Goal: Find specific page/section: Find specific page/section

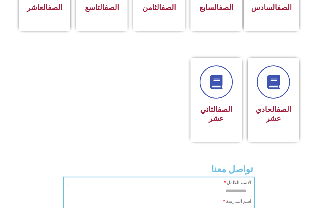
scroll to position [296, 0]
click at [274, 90] on icon at bounding box center [274, 82] width 16 height 16
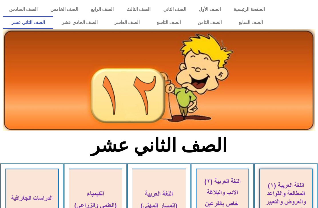
click at [69, 23] on link "الصف الحادي عشر" at bounding box center [79, 22] width 53 height 13
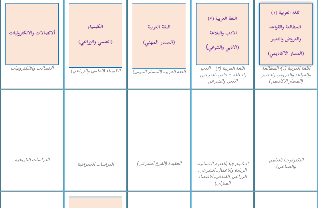
scroll to position [188, 0]
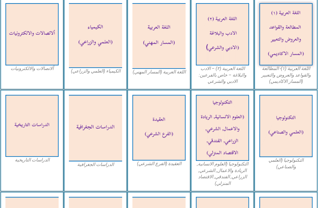
click at [291, 44] on img at bounding box center [285, 34] width 53 height 62
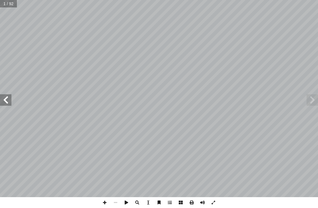
click at [7, 101] on span at bounding box center [5, 99] width 11 height 11
click at [2, 99] on span at bounding box center [5, 99] width 11 height 11
click at [4, 101] on span at bounding box center [5, 99] width 11 height 11
click at [3, 98] on span at bounding box center [5, 99] width 11 height 11
click at [4, 101] on span at bounding box center [5, 99] width 11 height 11
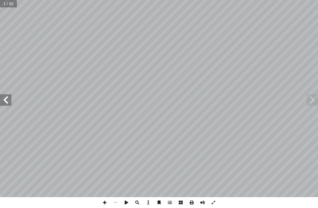
click at [4, 101] on span at bounding box center [5, 99] width 11 height 11
click at [3, 100] on span at bounding box center [5, 99] width 11 height 11
click at [2, 100] on span at bounding box center [5, 99] width 11 height 11
click at [4, 102] on span at bounding box center [5, 99] width 11 height 11
click at [3, 102] on span at bounding box center [5, 99] width 11 height 11
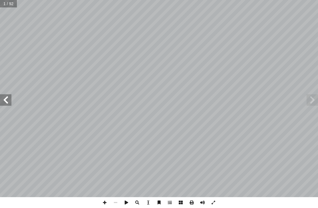
click at [2, 102] on span at bounding box center [5, 99] width 11 height 11
click at [1, 101] on span at bounding box center [5, 99] width 11 height 11
click at [316, 95] on span at bounding box center [311, 99] width 11 height 11
click at [311, 95] on span at bounding box center [311, 99] width 11 height 11
click at [312, 95] on span at bounding box center [311, 99] width 11 height 11
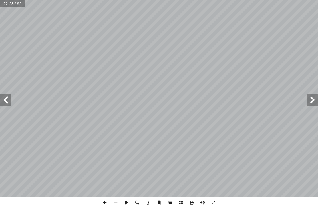
click at [312, 95] on span at bounding box center [311, 99] width 11 height 11
click at [314, 95] on span at bounding box center [311, 99] width 11 height 11
